Goal: Transaction & Acquisition: Purchase product/service

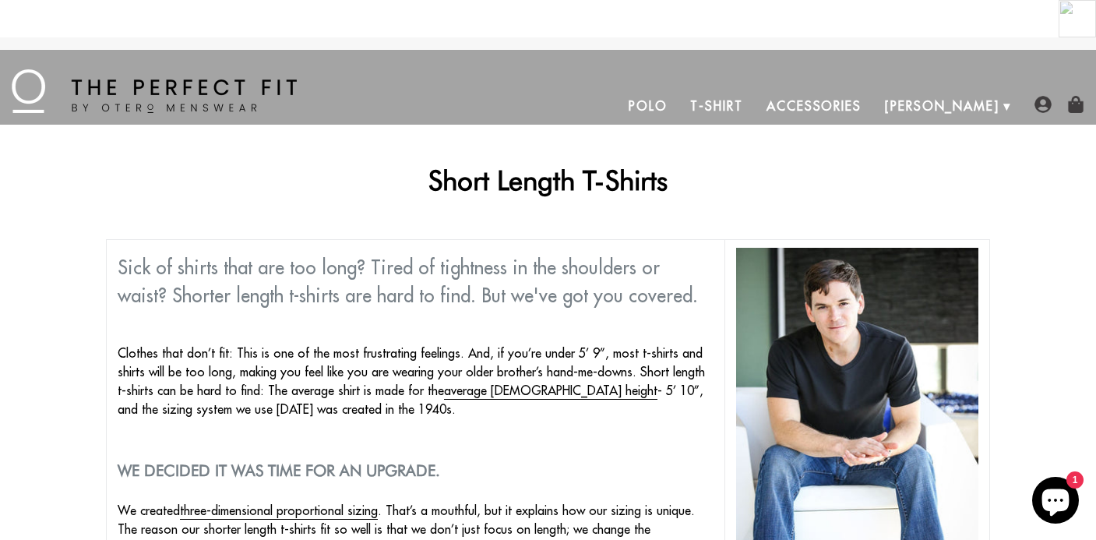
click at [754, 87] on link "T-Shirt" at bounding box center [717, 105] width 76 height 37
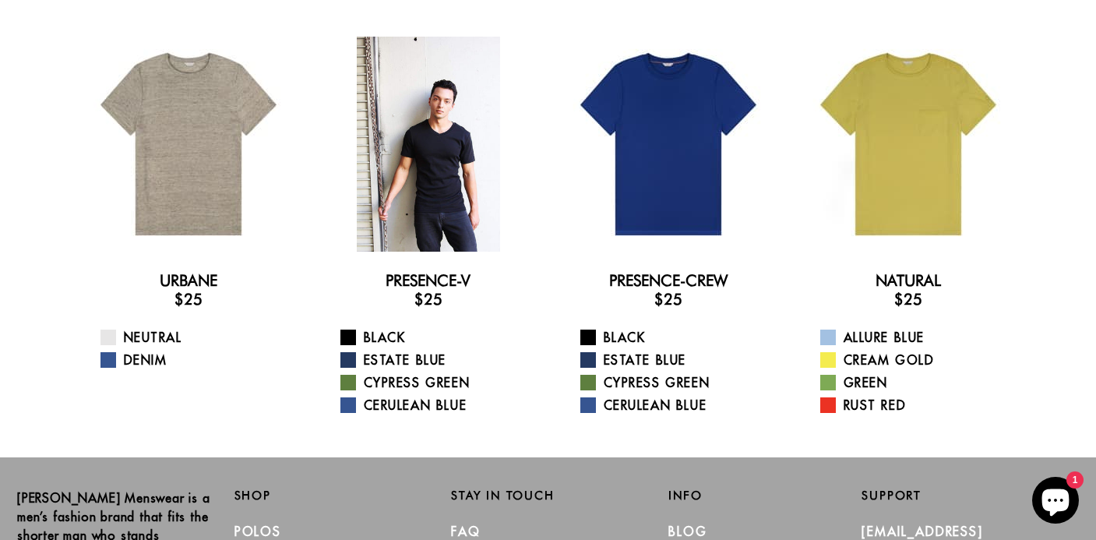
scroll to position [126, 0]
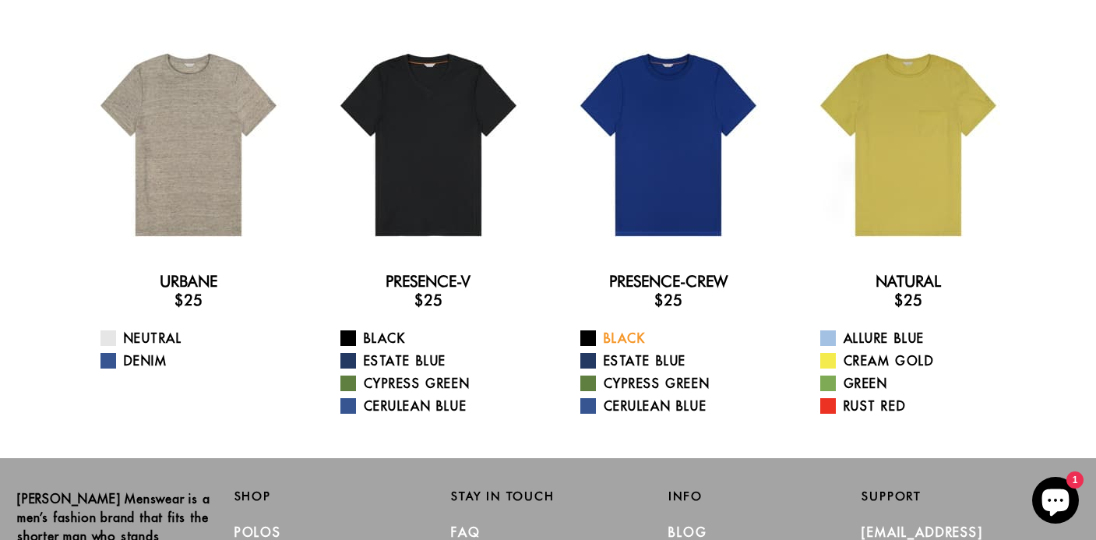
click at [614, 329] on link "Black" at bounding box center [678, 338] width 196 height 19
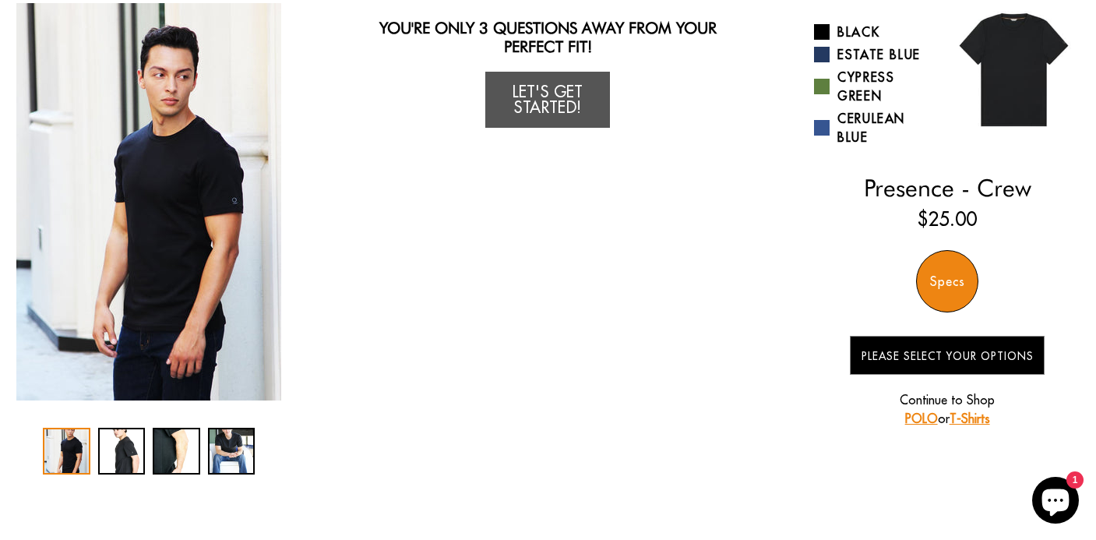
scroll to position [164, 0]
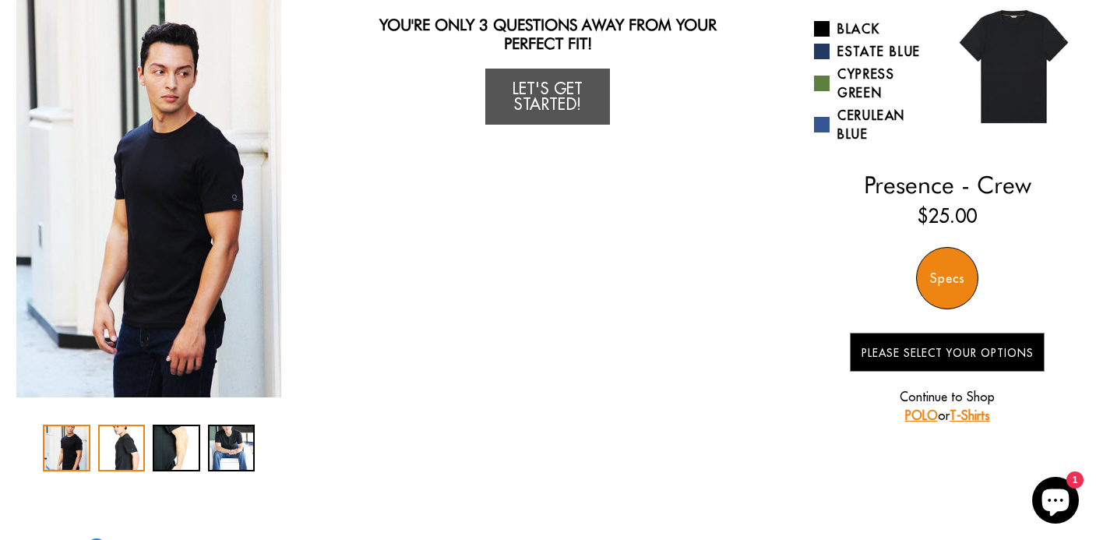
click at [109, 425] on div "2 / 4" at bounding box center [122, 448] width 48 height 47
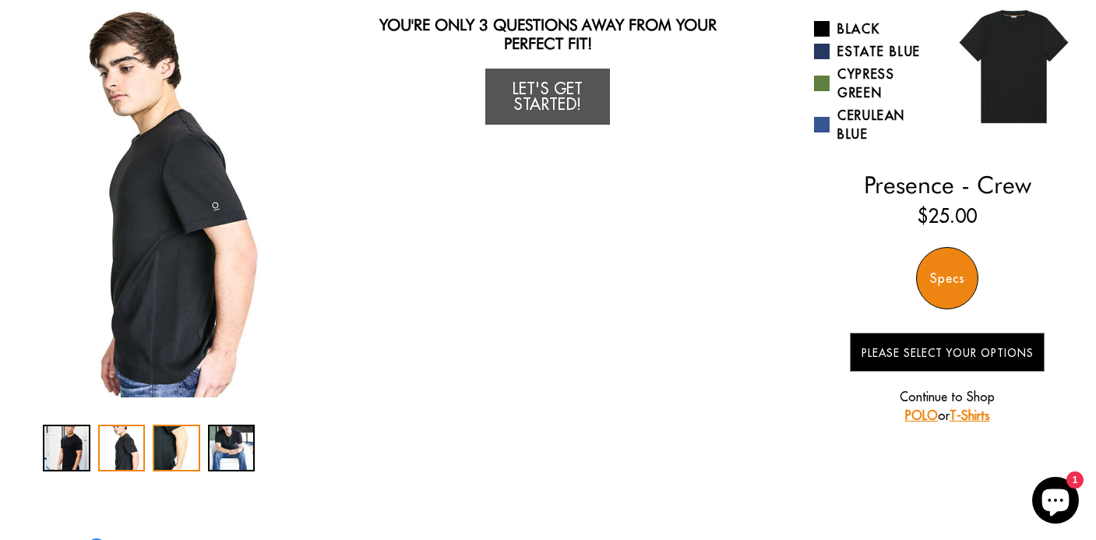
click at [165, 425] on div "3 / 4" at bounding box center [177, 448] width 48 height 47
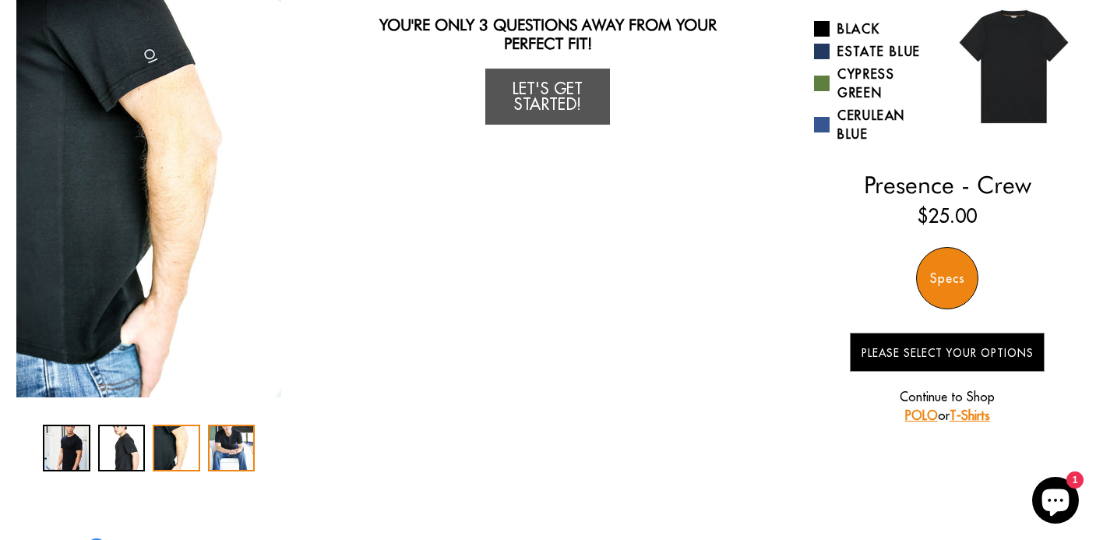
click at [236, 425] on div "4 / 4" at bounding box center [232, 448] width 48 height 47
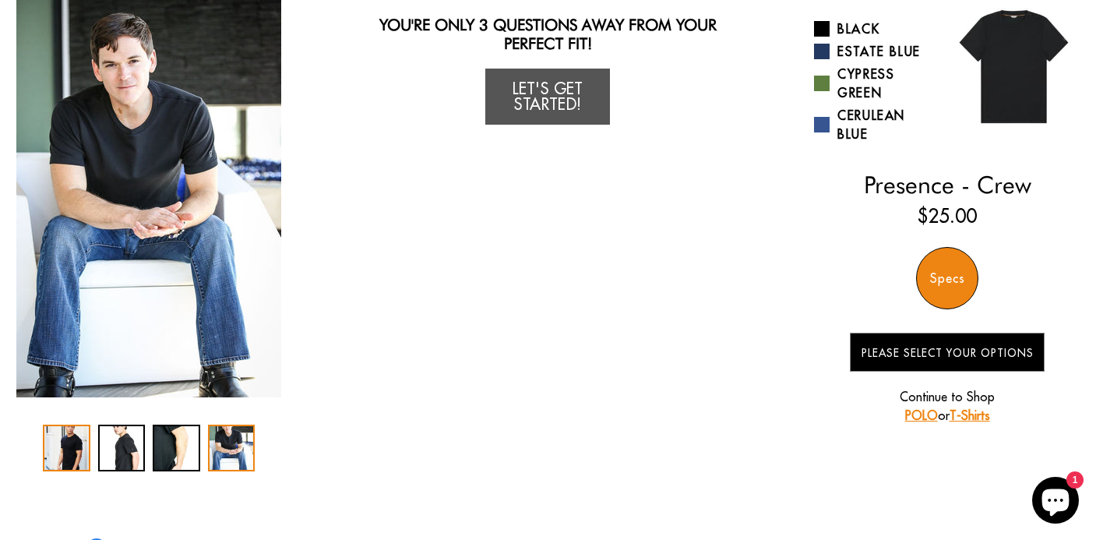
click at [77, 425] on div "1 / 4" at bounding box center [67, 448] width 48 height 47
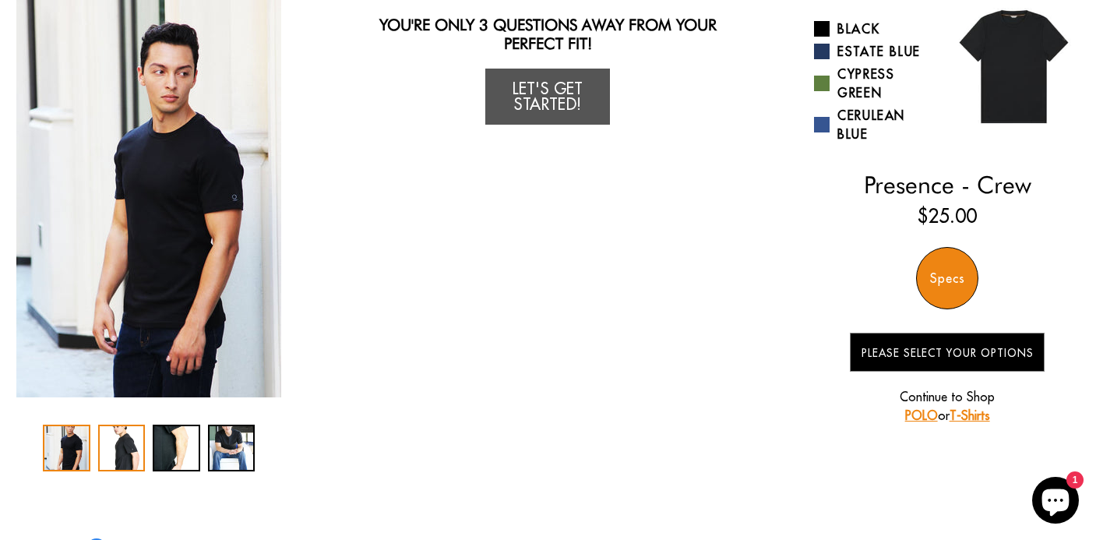
click at [123, 425] on div "2 / 4" at bounding box center [122, 448] width 48 height 47
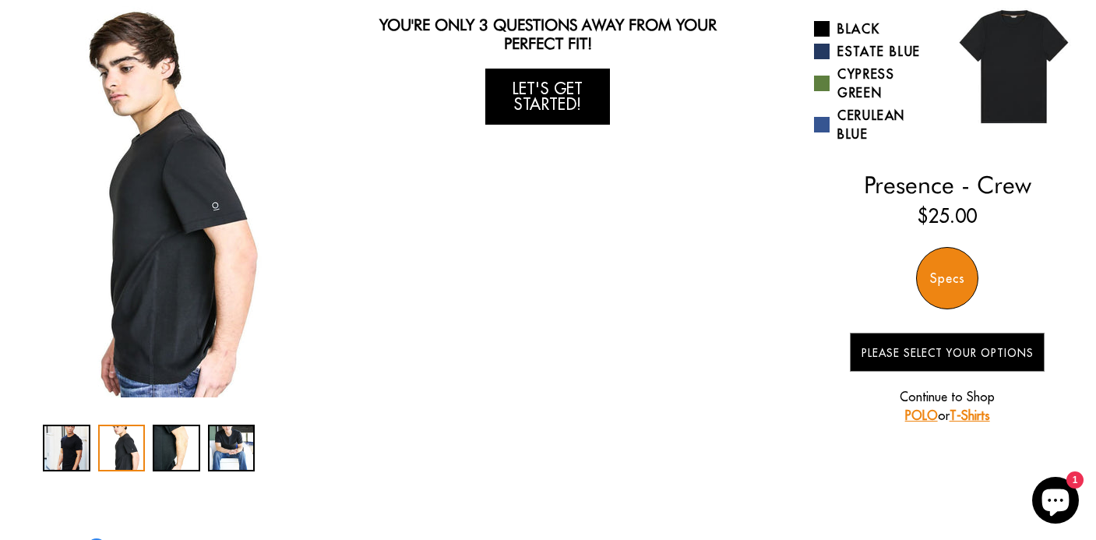
click at [545, 69] on link "Let's Get Started!" at bounding box center [547, 97] width 125 height 56
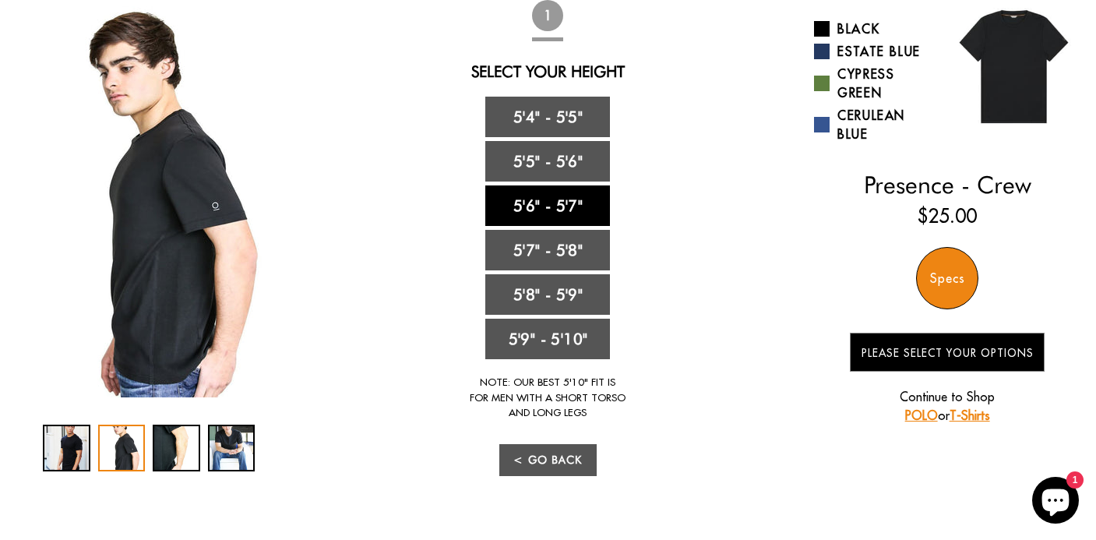
click at [552, 185] on link "5'6" - 5'7"" at bounding box center [547, 205] width 125 height 41
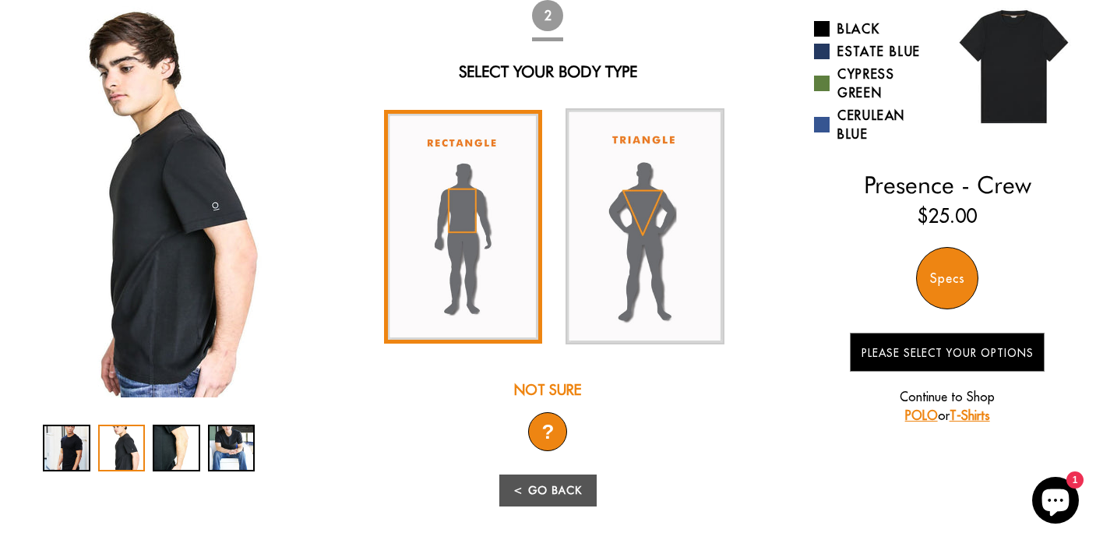
click at [450, 161] on img at bounding box center [463, 227] width 159 height 234
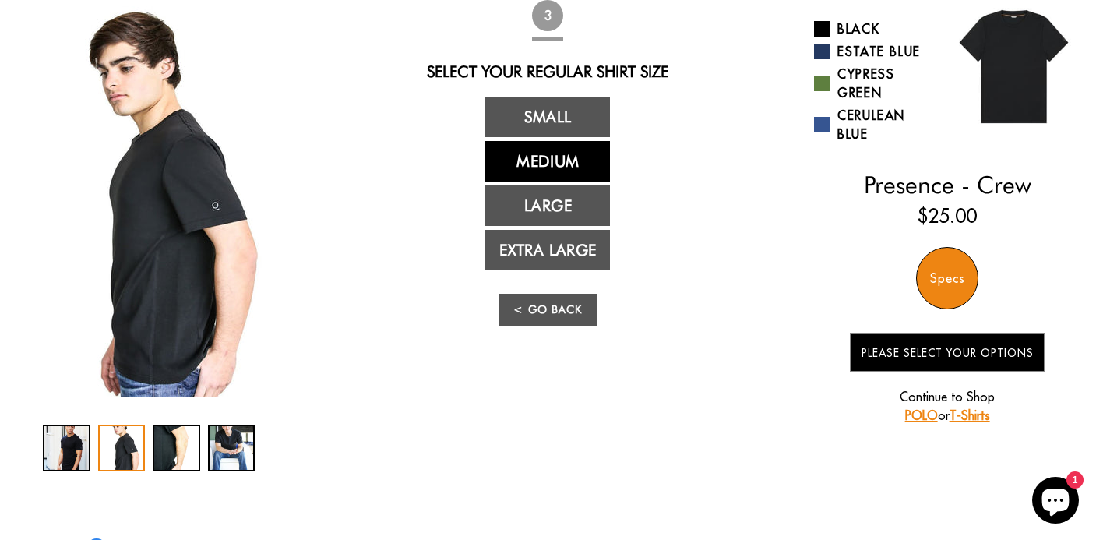
click at [550, 141] on link "Medium" at bounding box center [547, 161] width 125 height 41
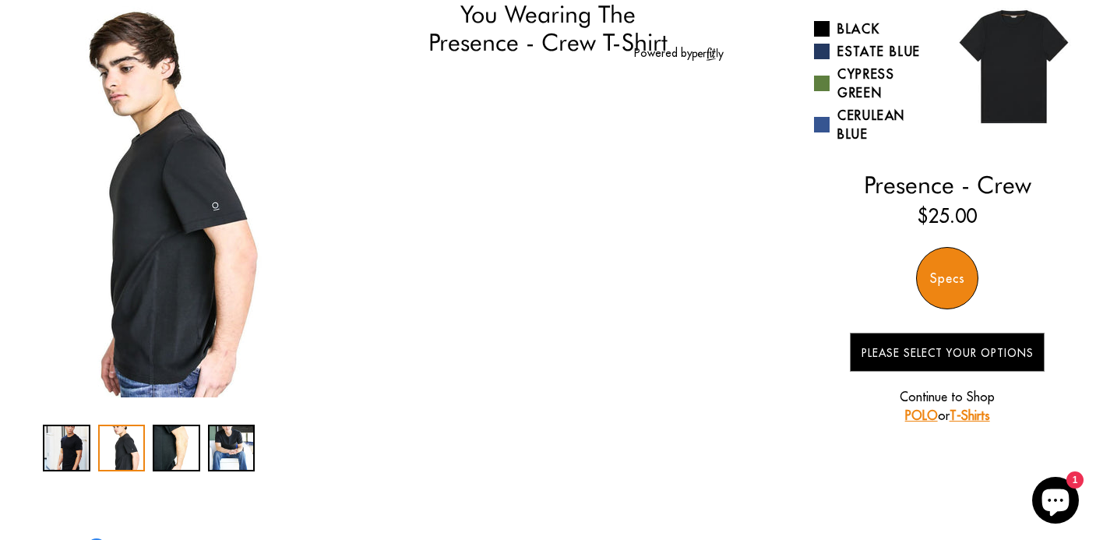
select select "56-57"
select select "M"
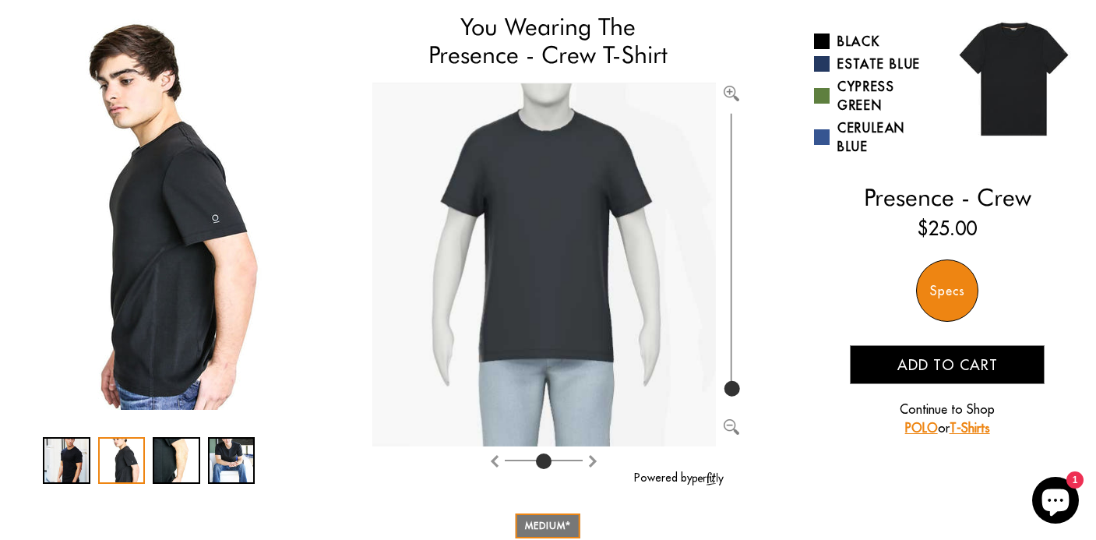
scroll to position [150, 0]
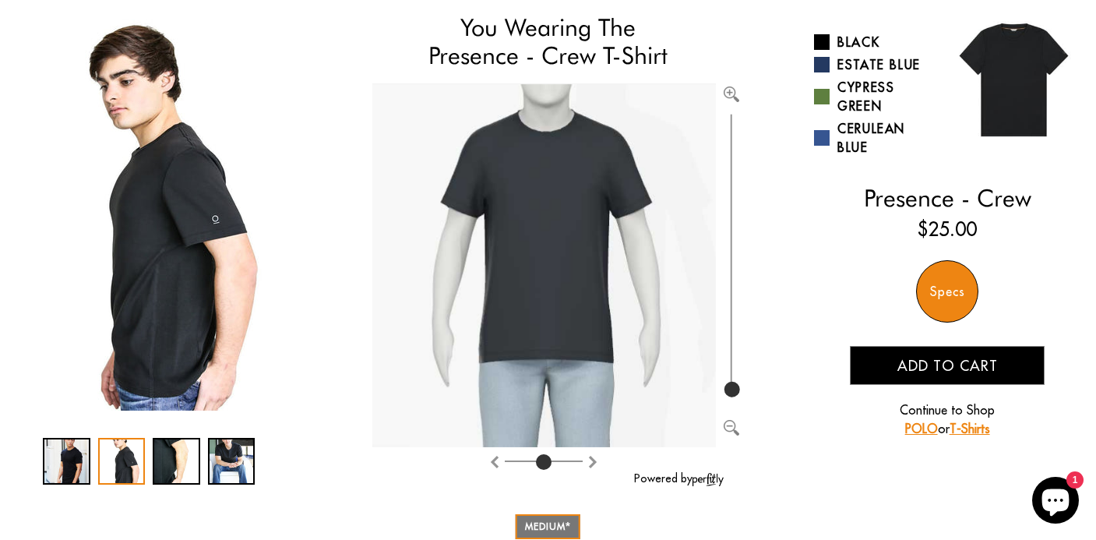
click at [938, 260] on div "Specs" at bounding box center [947, 291] width 62 height 62
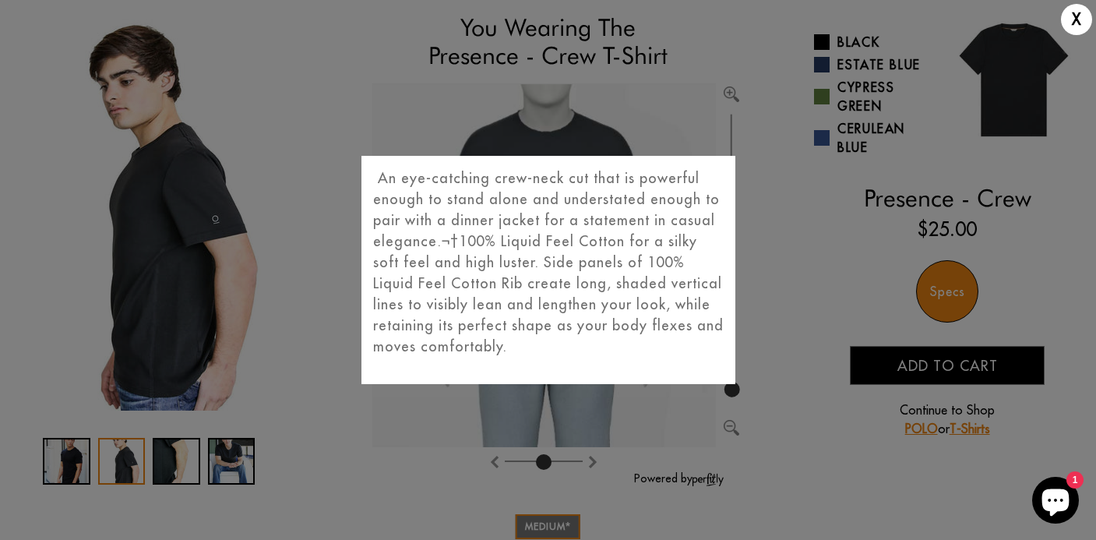
click at [801, 259] on div "X An eye-catching crew-neck cut that is powerful enough to stand alone and unde…" at bounding box center [548, 270] width 1096 height 540
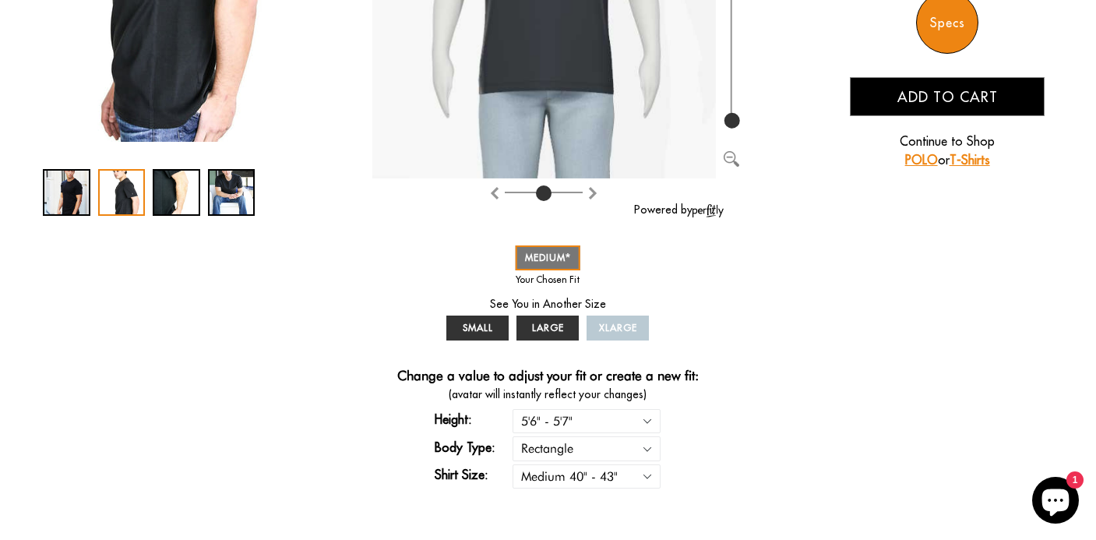
scroll to position [423, 0]
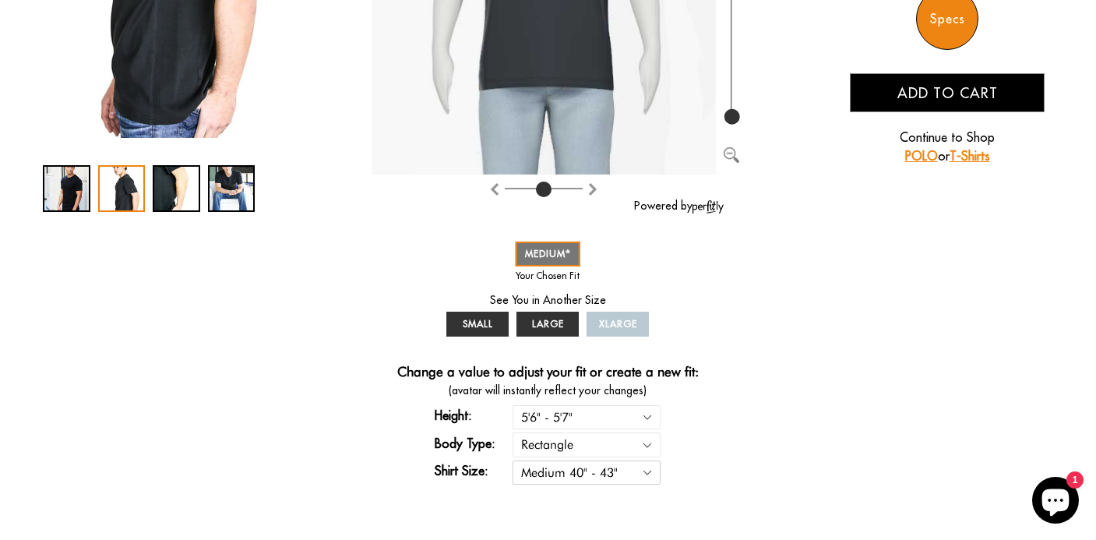
click at [647, 460] on select "Small 36" - 39" Medium 40" - 43" Large 44" - 47" Extra Large 48" - 50"" at bounding box center [587, 472] width 148 height 24
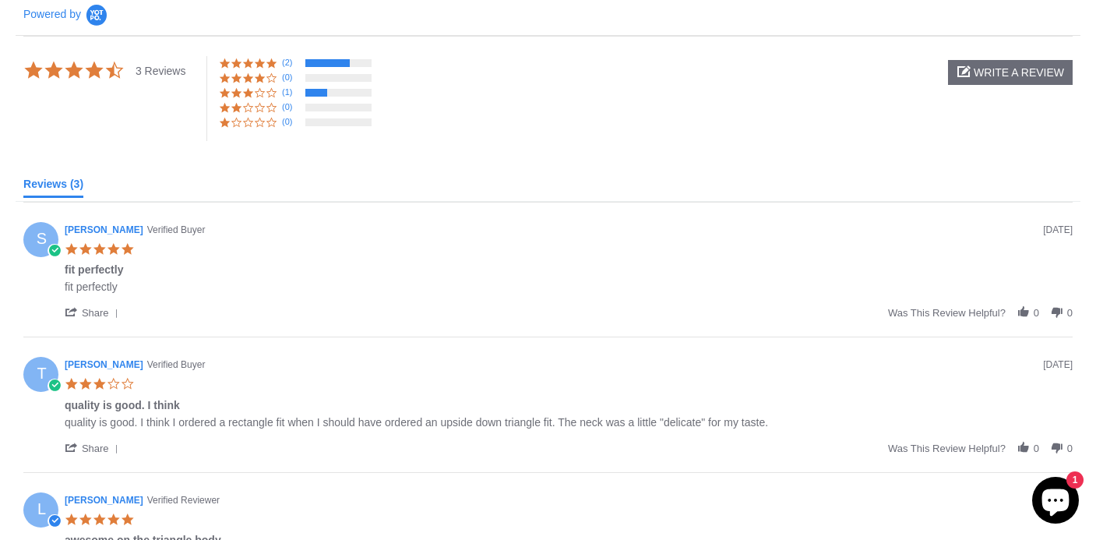
scroll to position [1017, 0]
